Goal: Task Accomplishment & Management: Use online tool/utility

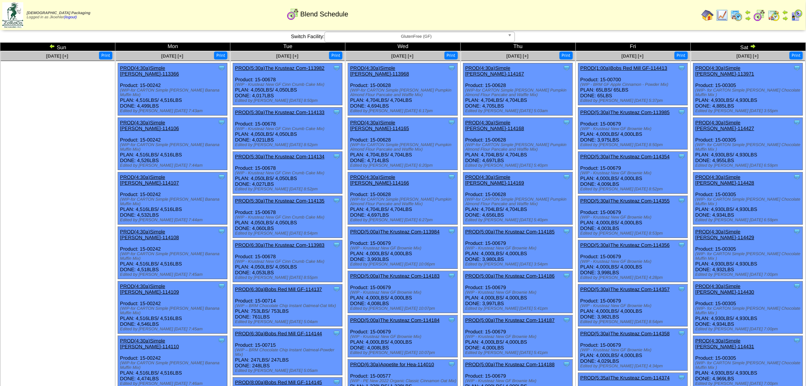
click at [738, 13] on img at bounding box center [737, 15] width 12 height 12
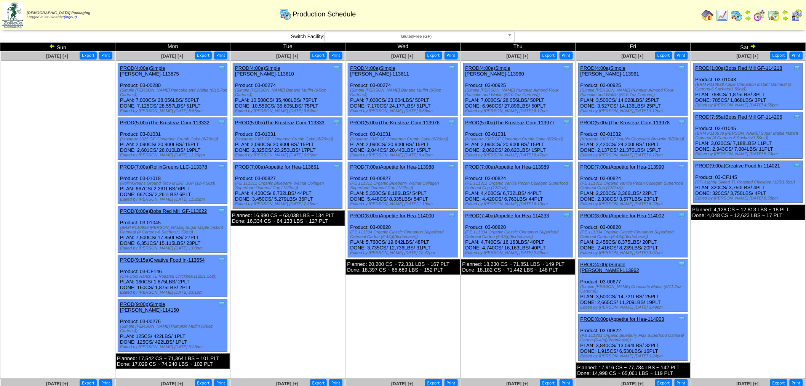
click at [753, 46] on img at bounding box center [753, 46] width 6 height 6
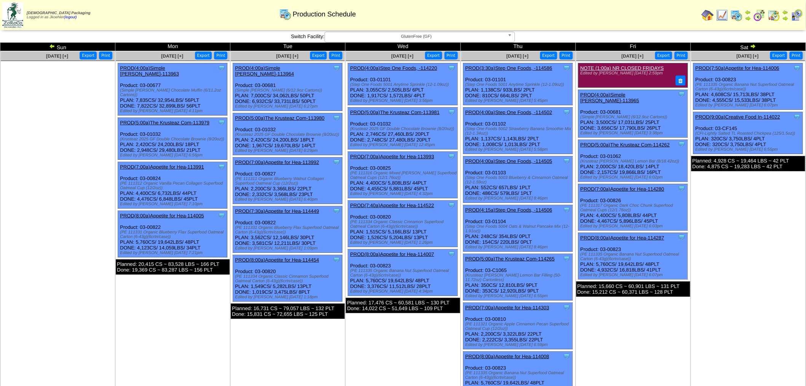
click at [512, 34] on b at bounding box center [511, 37] width 7 height 10
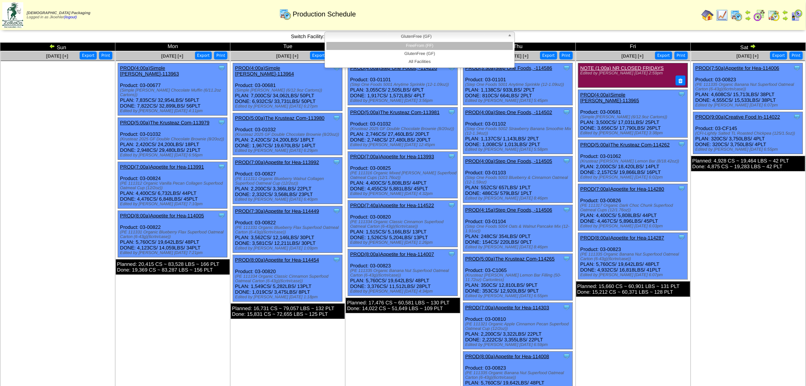
click at [446, 46] on li "FreeFrom (FF)" at bounding box center [419, 46] width 187 height 8
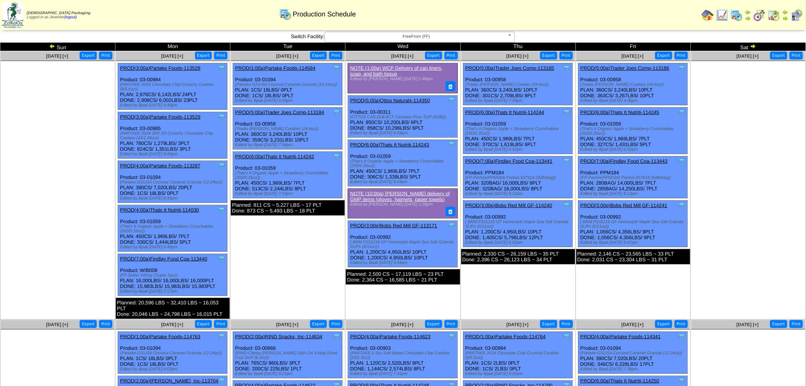
click at [753, 48] on img at bounding box center [753, 46] width 6 height 6
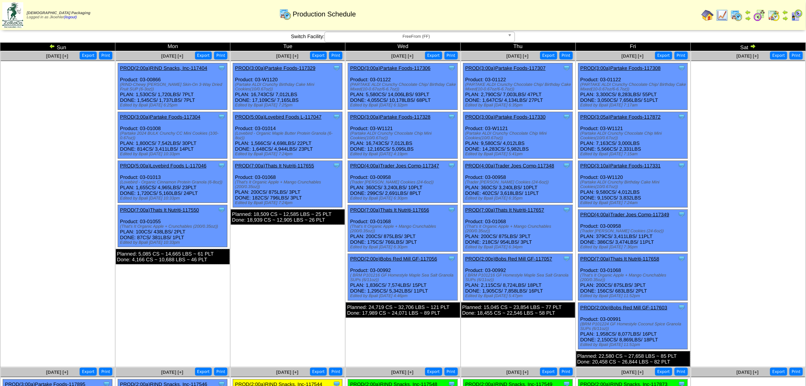
click at [632, 115] on link "PROD(3:05a)Partake Foods-117872" at bounding box center [621, 117] width 80 height 6
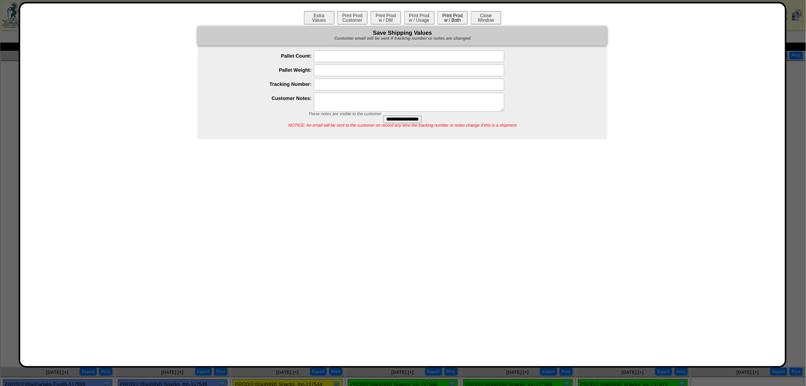
click at [456, 20] on button "Print Prod w / Both" at bounding box center [452, 17] width 30 height 13
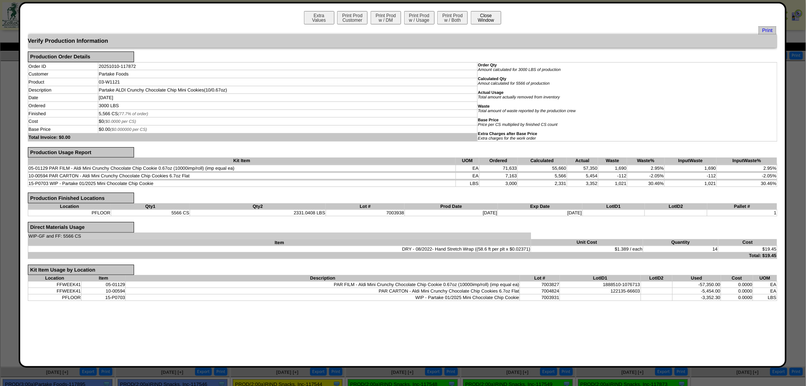
click at [489, 16] on button "Close Window" at bounding box center [486, 17] width 30 height 13
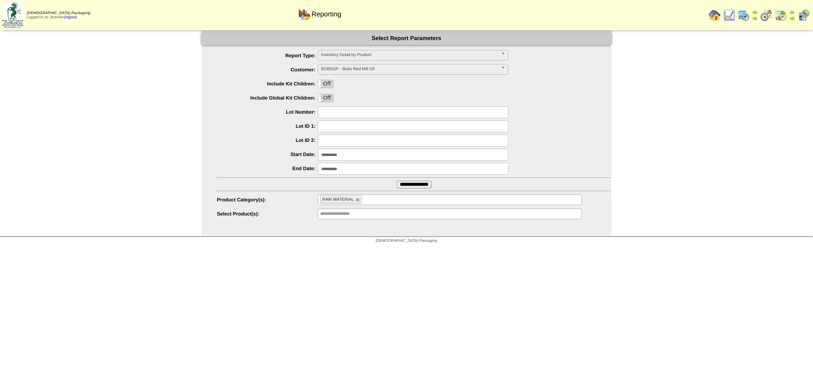
click at [745, 12] on img at bounding box center [743, 15] width 12 height 12
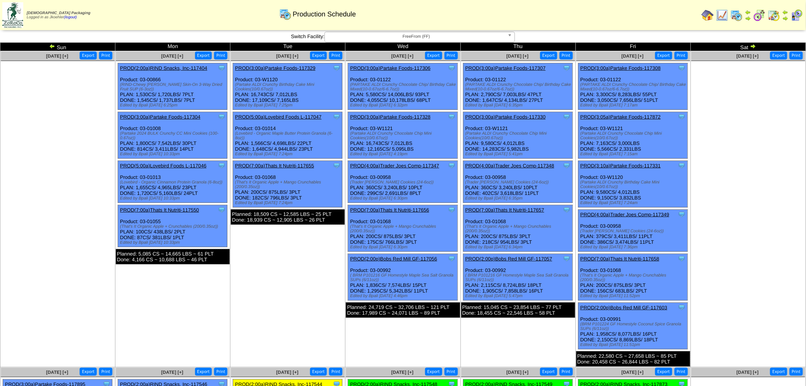
click at [635, 115] on link "PROD(3:05a)Partake Foods-117872" at bounding box center [621, 117] width 80 height 6
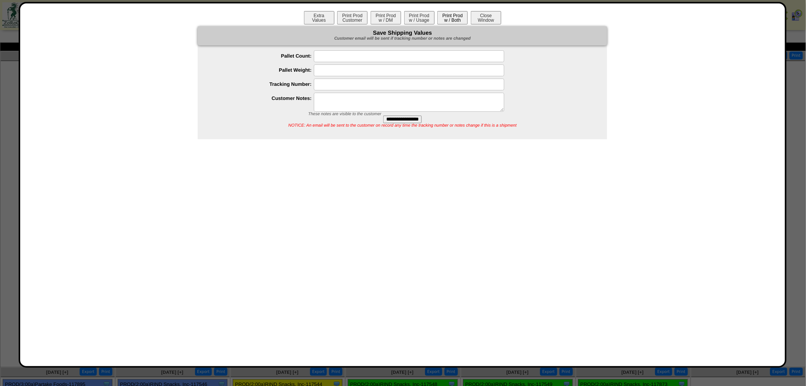
click at [453, 16] on button "Print Prod w / Both" at bounding box center [452, 17] width 30 height 13
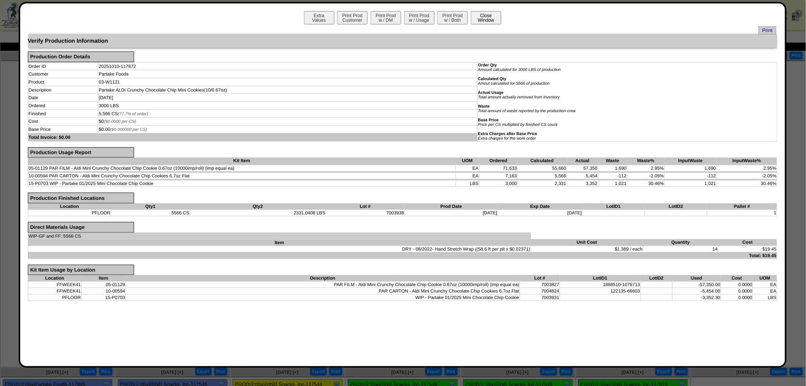
click at [498, 18] on button "Close Window" at bounding box center [486, 17] width 30 height 13
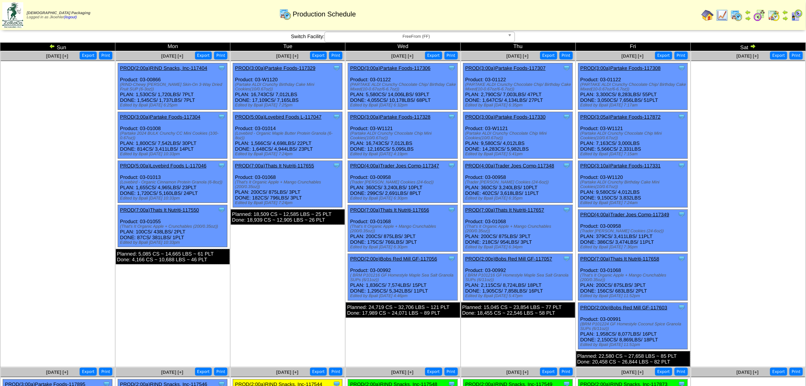
click at [641, 69] on link "PROD(3:00a)Partake Foods-117308" at bounding box center [621, 68] width 80 height 6
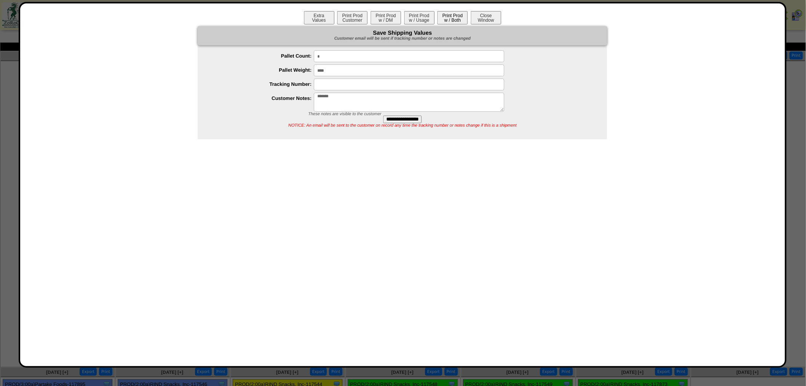
click at [453, 15] on button "Print Prod w / Both" at bounding box center [452, 17] width 30 height 13
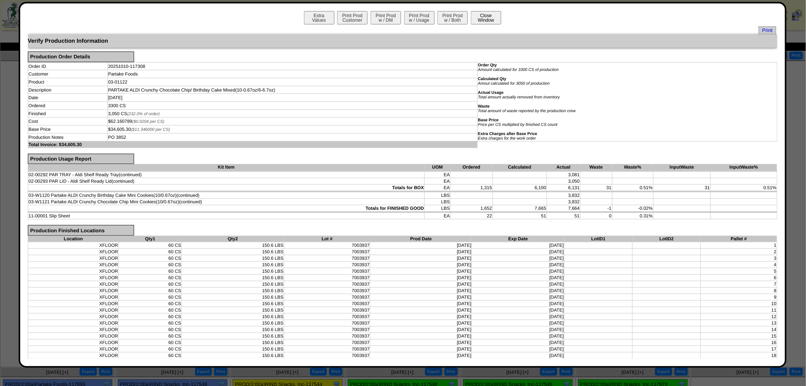
click at [477, 14] on button "Close Window" at bounding box center [486, 17] width 30 height 13
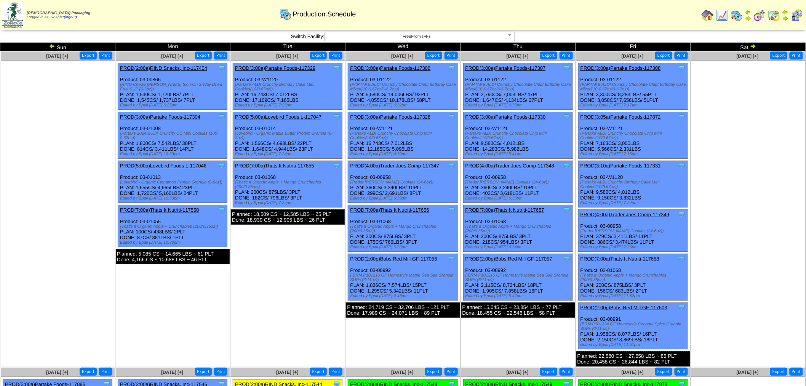
click at [639, 163] on link "PROD(3:10a)Partake Foods-117331" at bounding box center [621, 166] width 80 height 6
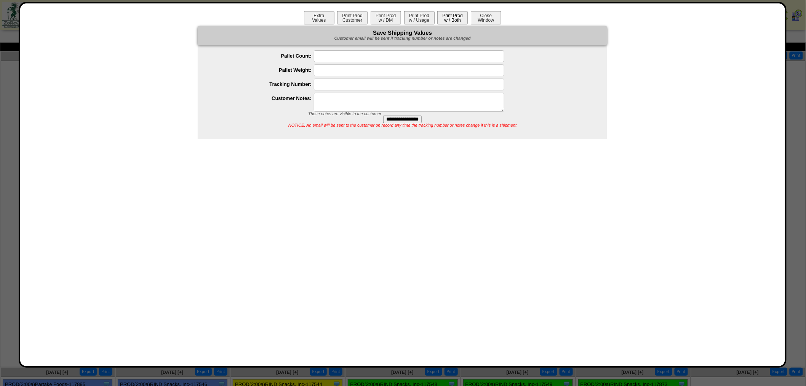
click at [455, 18] on button "Print Prod w / Both" at bounding box center [452, 17] width 30 height 13
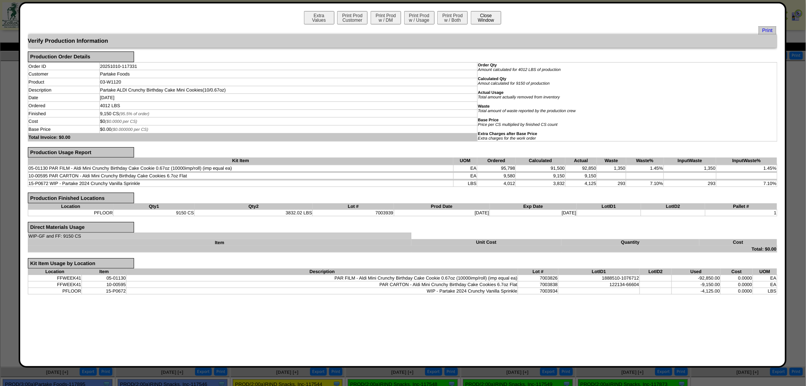
click at [491, 16] on button "Close Window" at bounding box center [486, 17] width 30 height 13
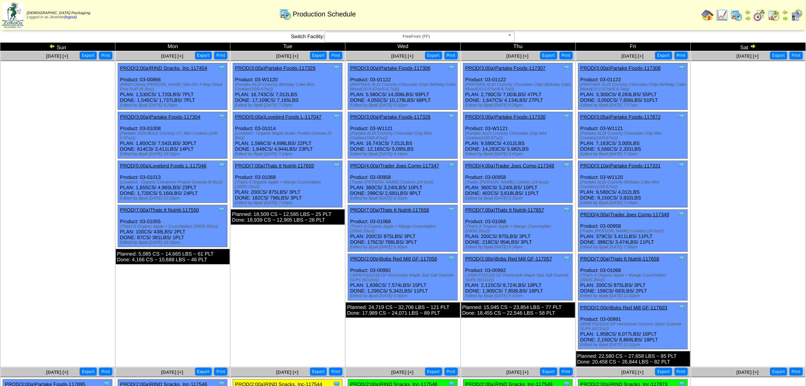
click at [654, 211] on link "PROD(4:00a)Trader Joes Comp-117349" at bounding box center [625, 214] width 89 height 6
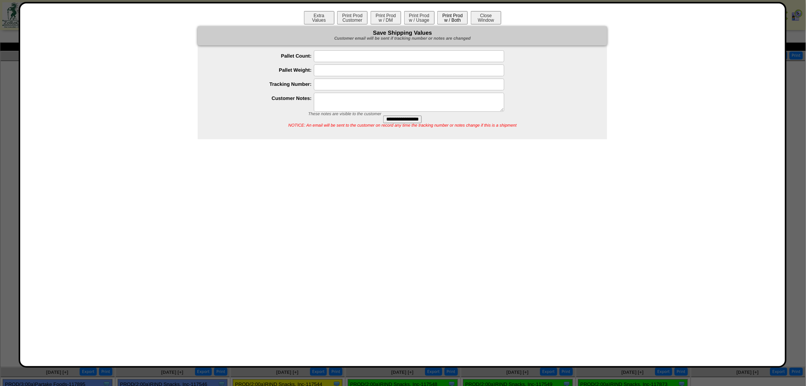
click at [454, 21] on button "Print Prod w / Both" at bounding box center [452, 17] width 30 height 13
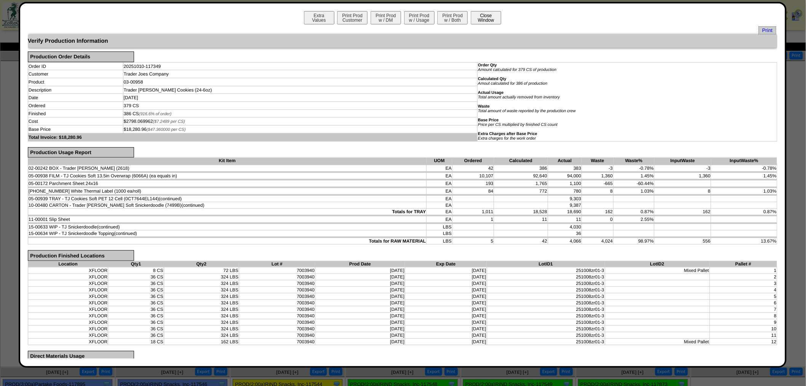
click at [481, 18] on button "Close Window" at bounding box center [486, 17] width 30 height 13
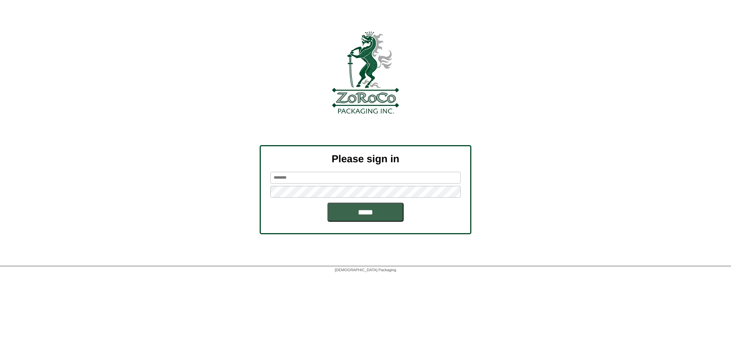
type input "********"
click at [356, 204] on input "*****" at bounding box center [366, 212] width 76 height 19
